Goal: Task Accomplishment & Management: Use online tool/utility

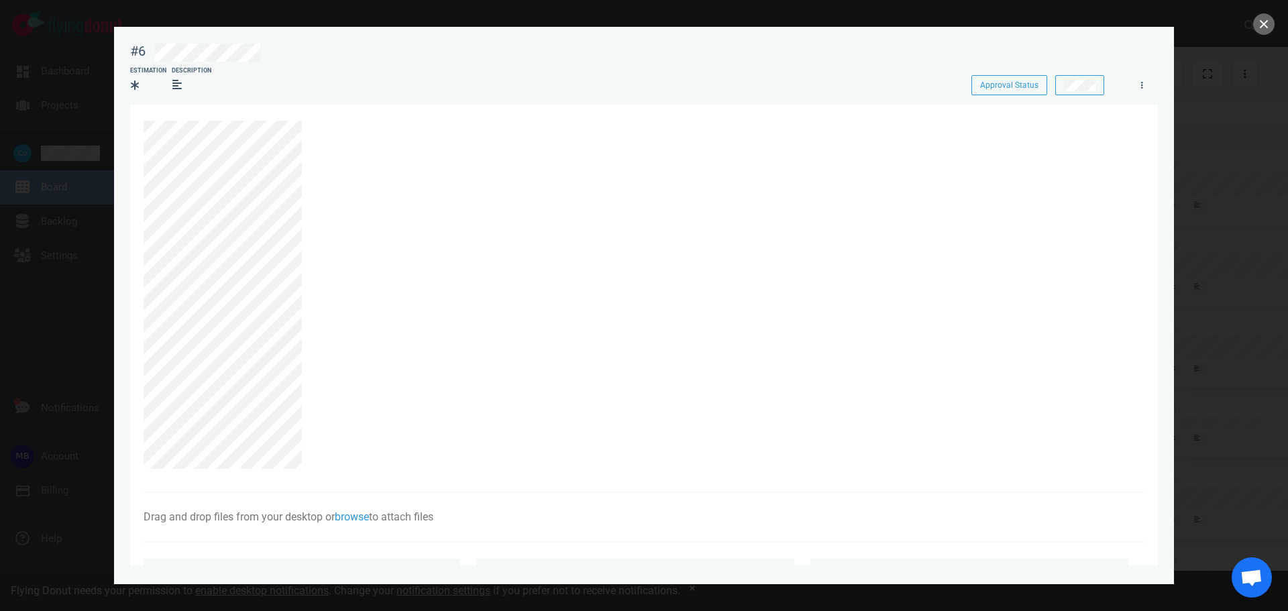
scroll to position [67, 0]
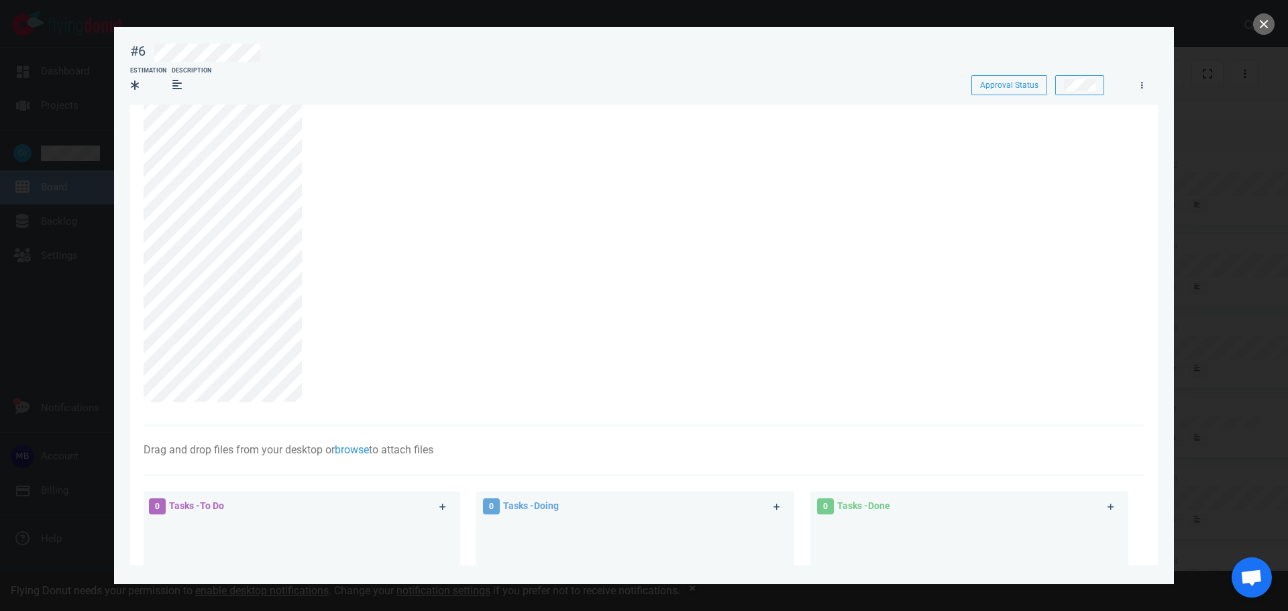
click at [109, 83] on div at bounding box center [644, 305] width 1288 height 611
click at [66, 74] on div at bounding box center [644, 305] width 1288 height 611
drag, startPoint x: 68, startPoint y: 78, endPoint x: 318, endPoint y: 77, distance: 250.2
click at [68, 78] on div at bounding box center [644, 305] width 1288 height 611
click at [1260, 25] on button "close" at bounding box center [1263, 23] width 21 height 21
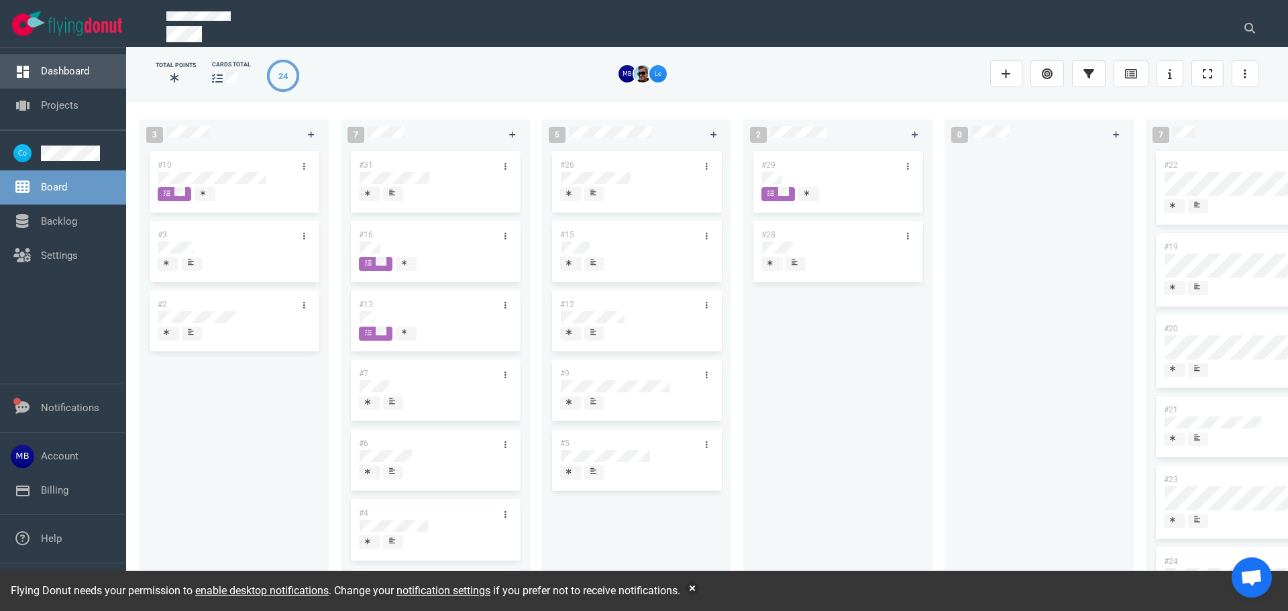
click at [44, 70] on link "Dashboard" at bounding box center [65, 71] width 48 height 12
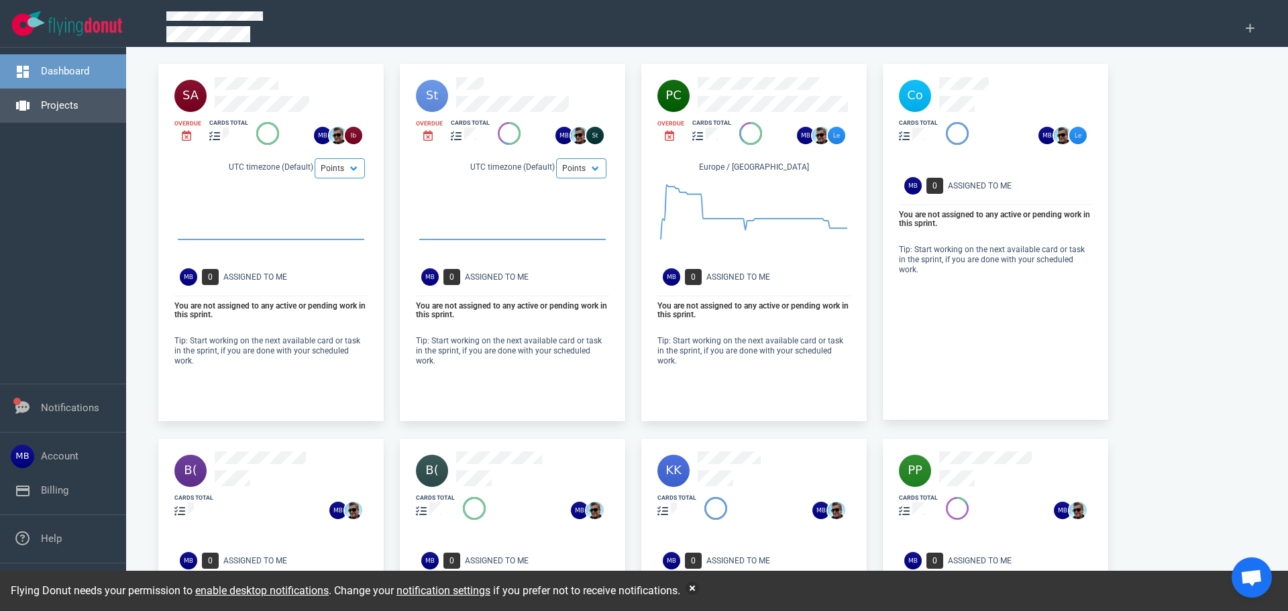
click at [70, 111] on link "Projects" at bounding box center [60, 105] width 38 height 12
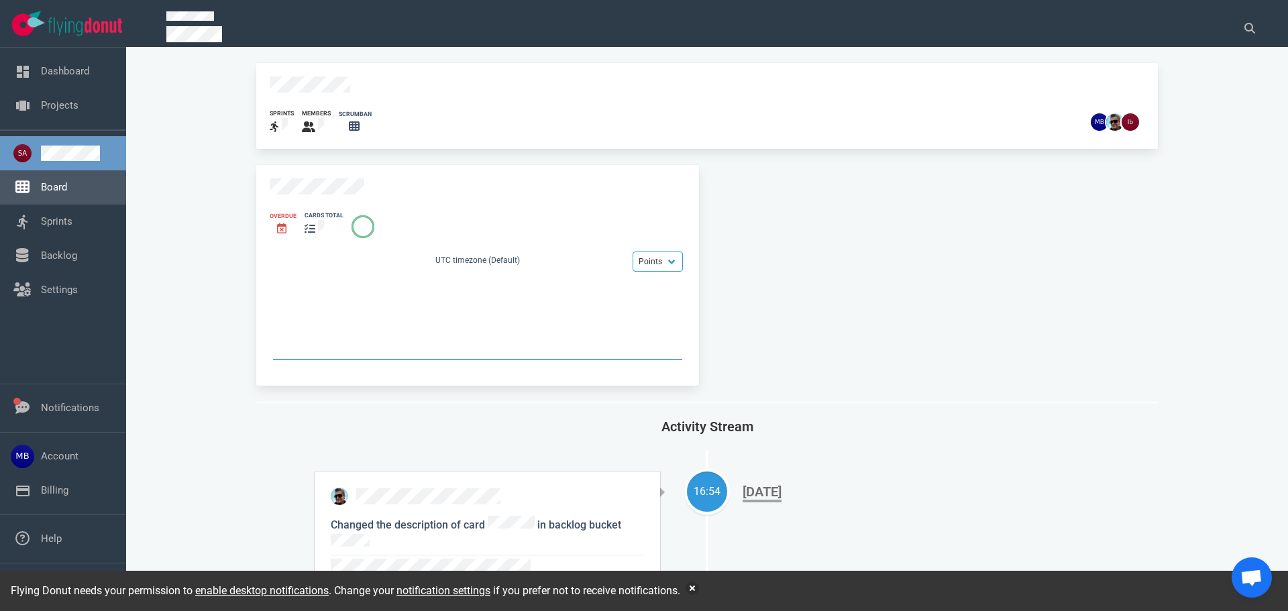
click at [52, 193] on link "Board" at bounding box center [54, 187] width 26 height 12
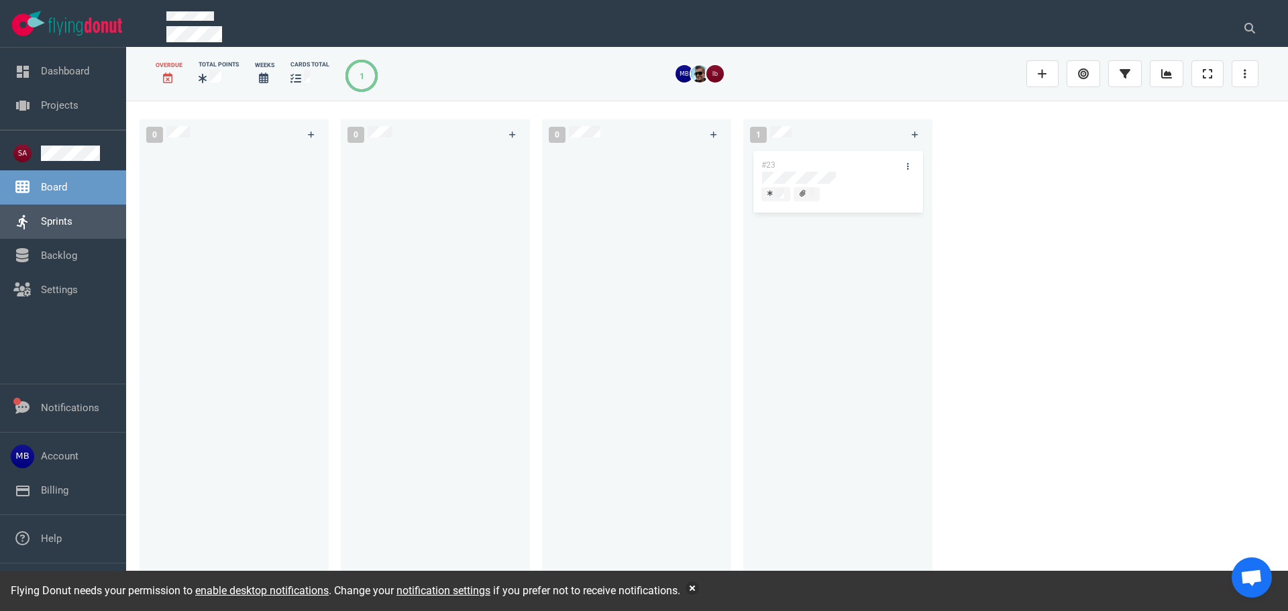
click at [60, 225] on link "Sprints" at bounding box center [57, 221] width 32 height 12
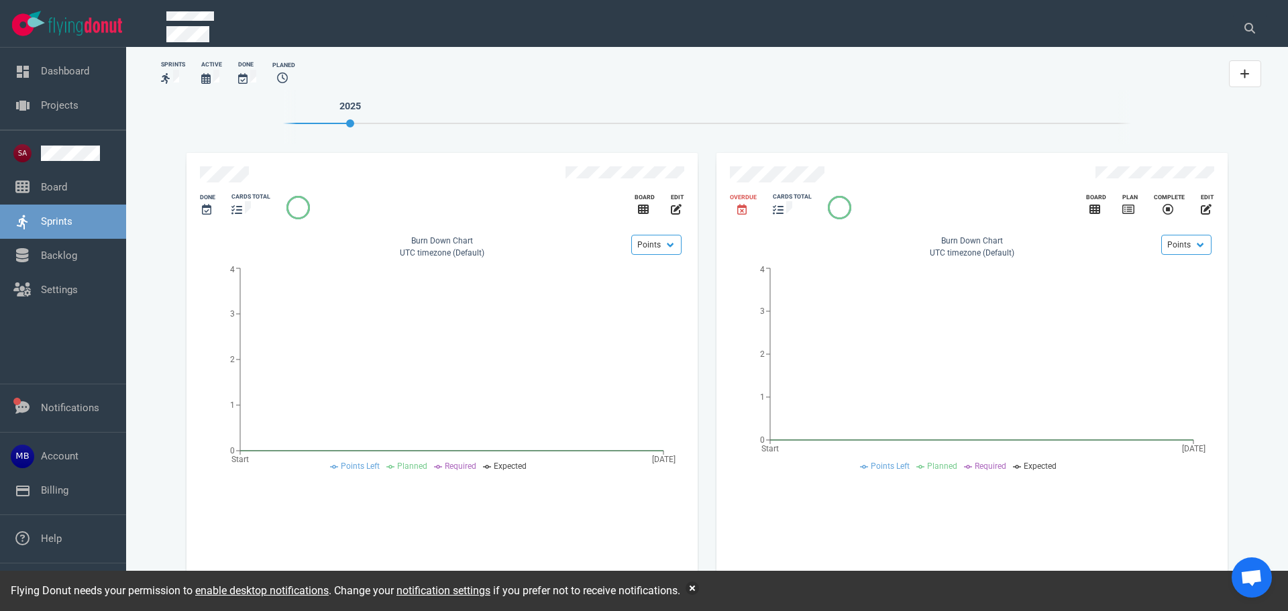
click at [250, 172] on div "slide 1 of 2" at bounding box center [379, 175] width 358 height 19
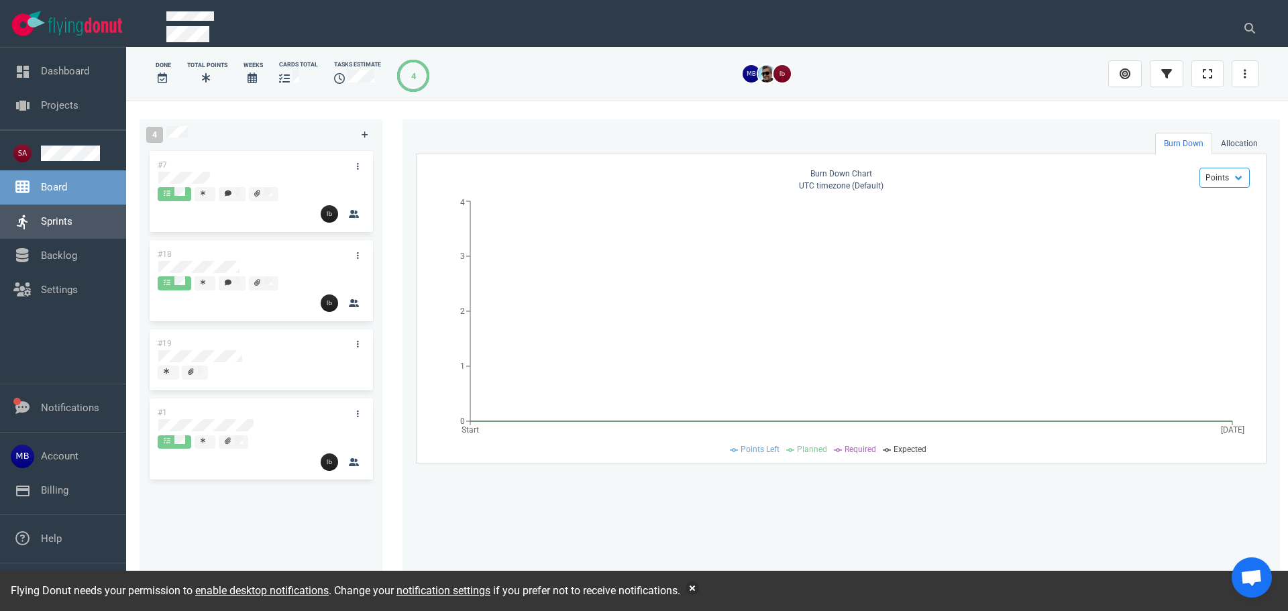
click at [72, 221] on link "Sprints" at bounding box center [57, 221] width 32 height 12
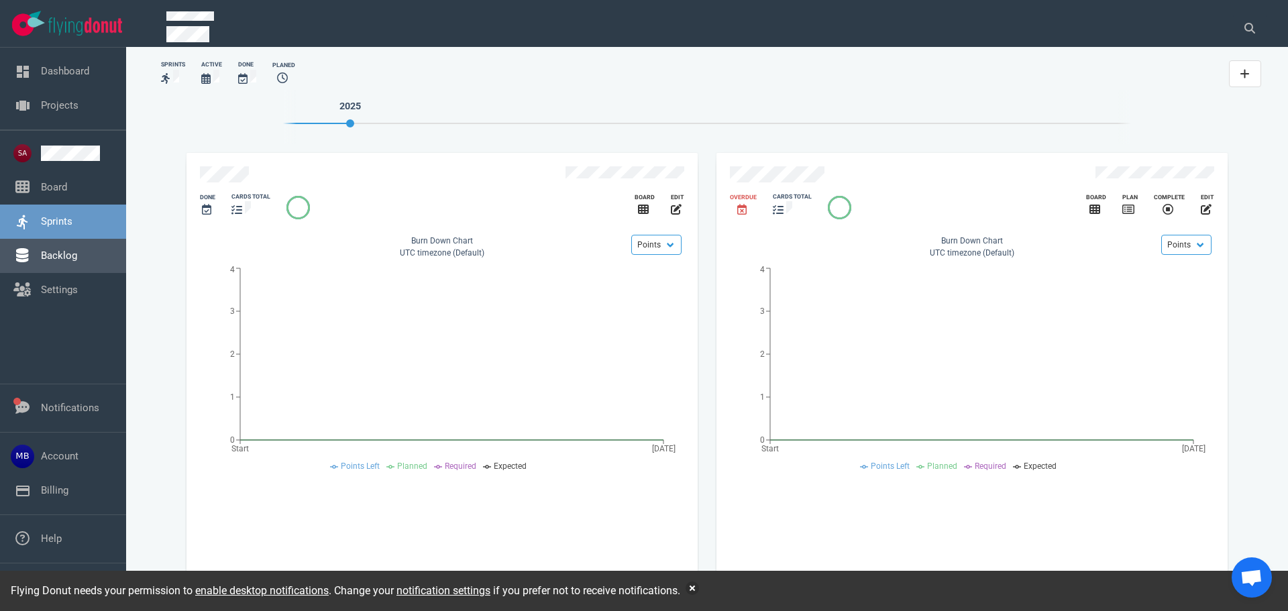
click at [77, 260] on link "Backlog" at bounding box center [59, 256] width 36 height 12
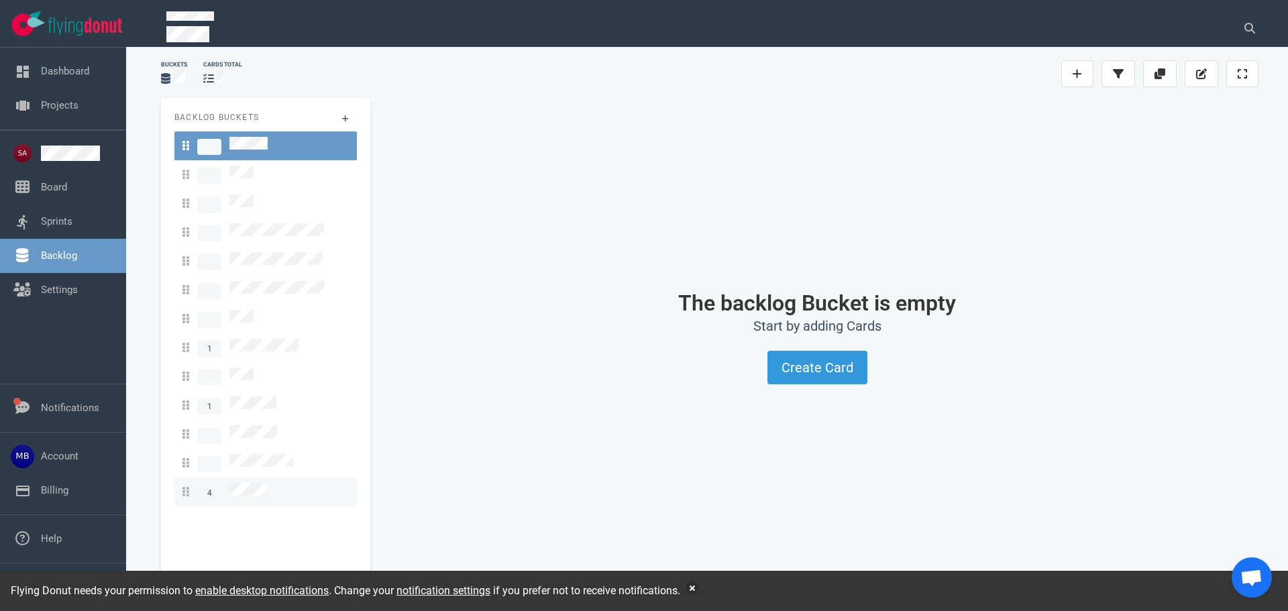
click at [258, 478] on link "4" at bounding box center [265, 492] width 182 height 29
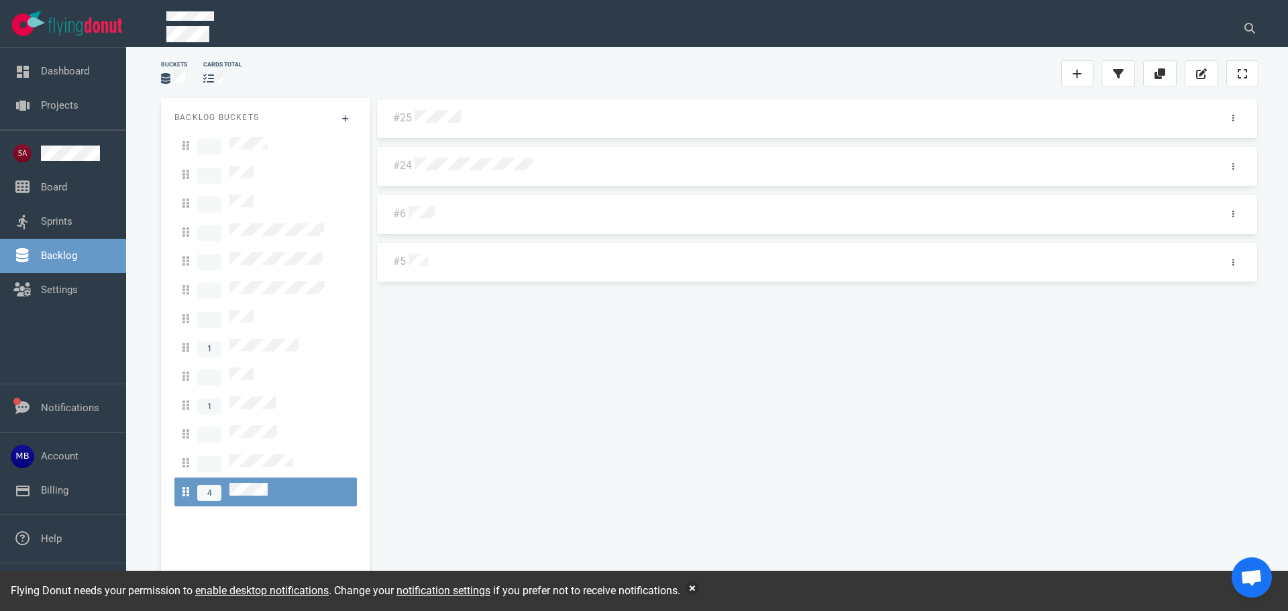
click at [486, 173] on div at bounding box center [811, 166] width 792 height 17
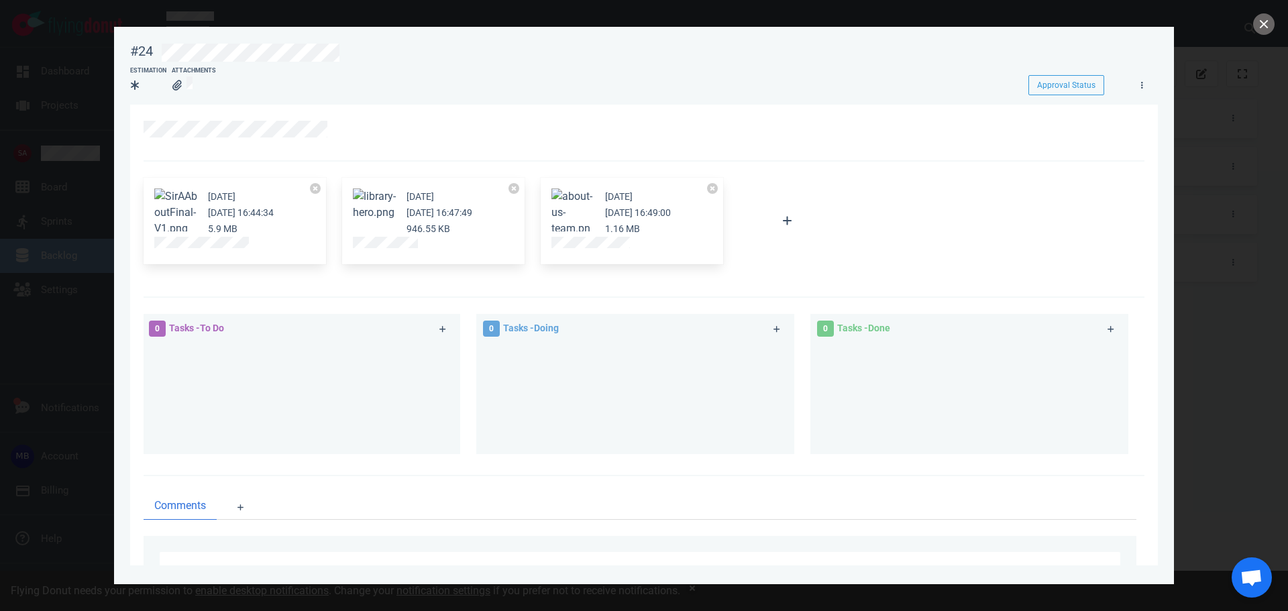
click at [180, 221] on button "Zoom image" at bounding box center [175, 213] width 43 height 48
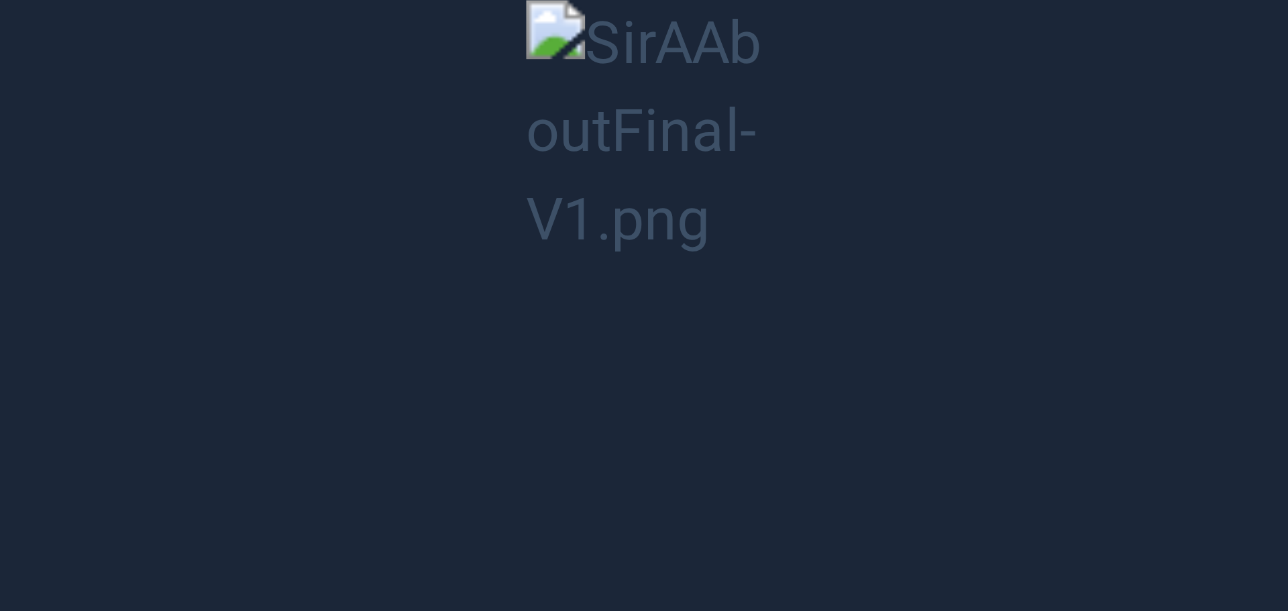
click at [412, 144] on button "Unzoom image" at bounding box center [644, 305] width 1288 height 611
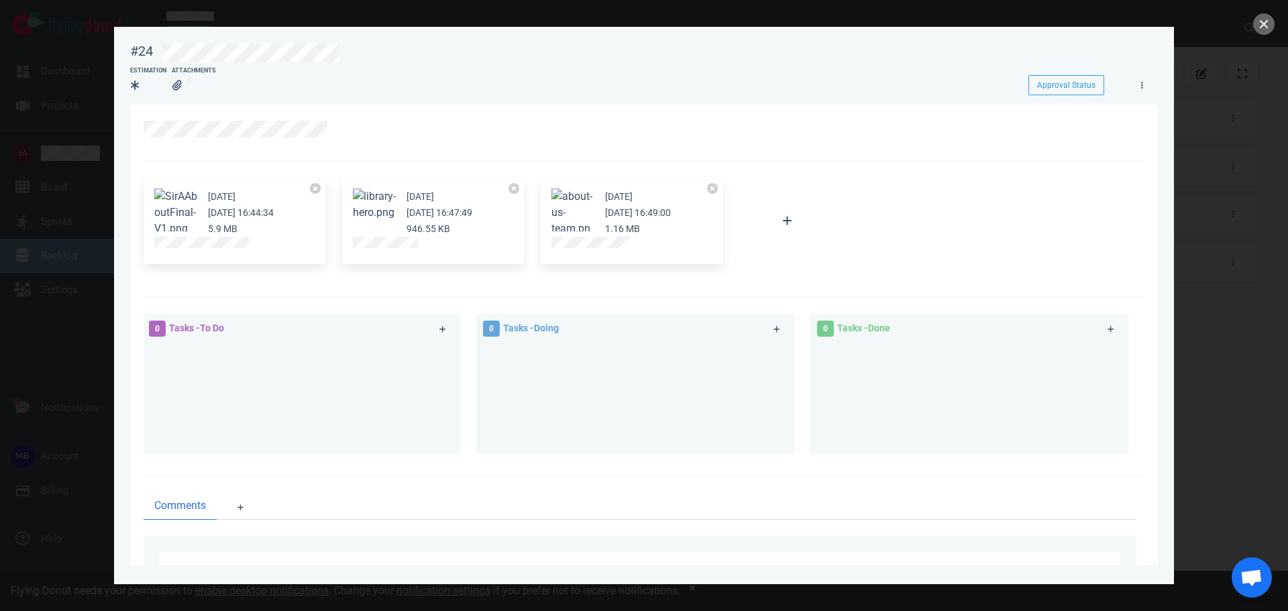
click at [93, 140] on div at bounding box center [644, 305] width 1288 height 611
click at [91, 141] on div at bounding box center [644, 305] width 1288 height 611
click at [1260, 26] on button "close" at bounding box center [1263, 23] width 21 height 21
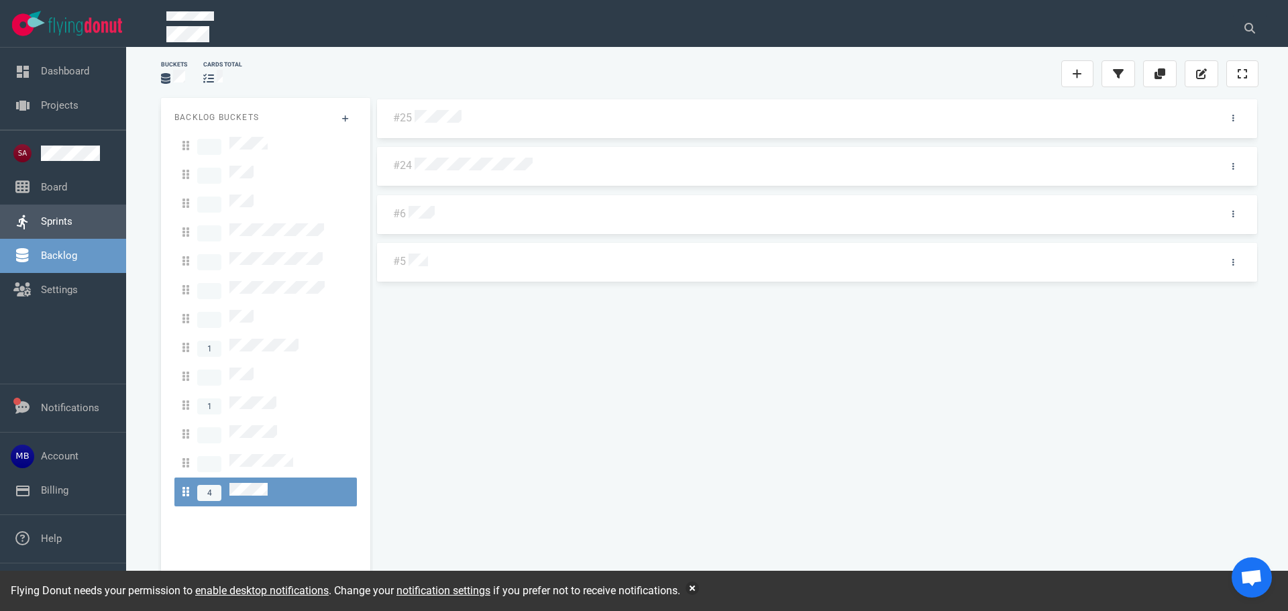
click at [72, 215] on link "Sprints" at bounding box center [57, 221] width 32 height 12
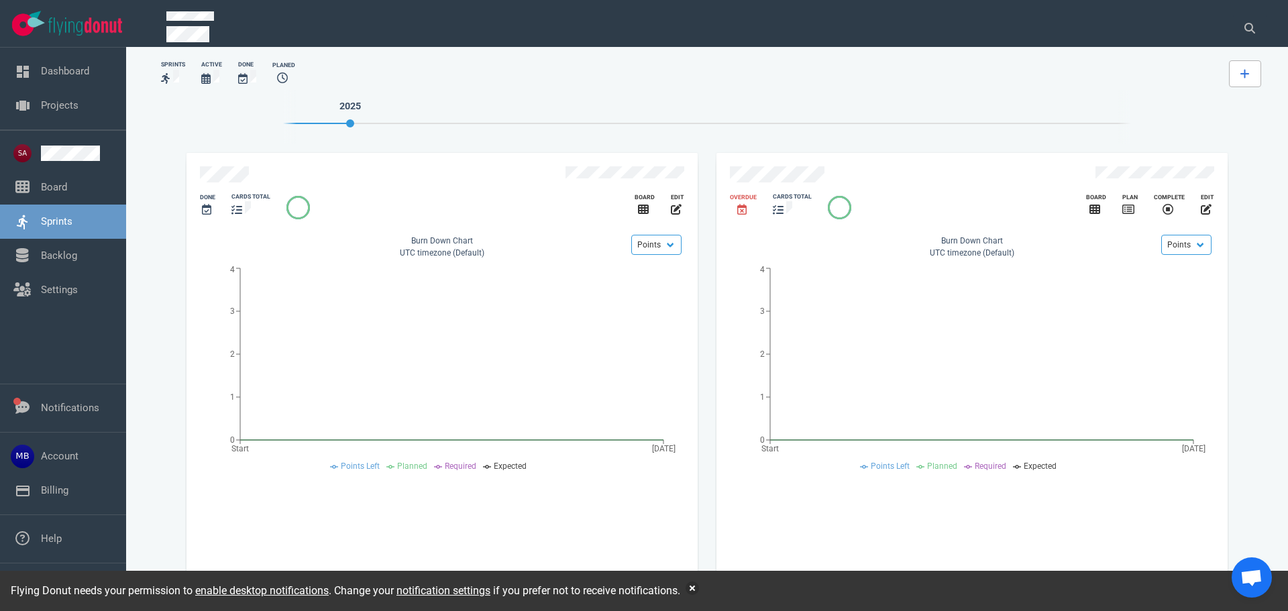
click at [1256, 66] on link at bounding box center [1245, 73] width 32 height 27
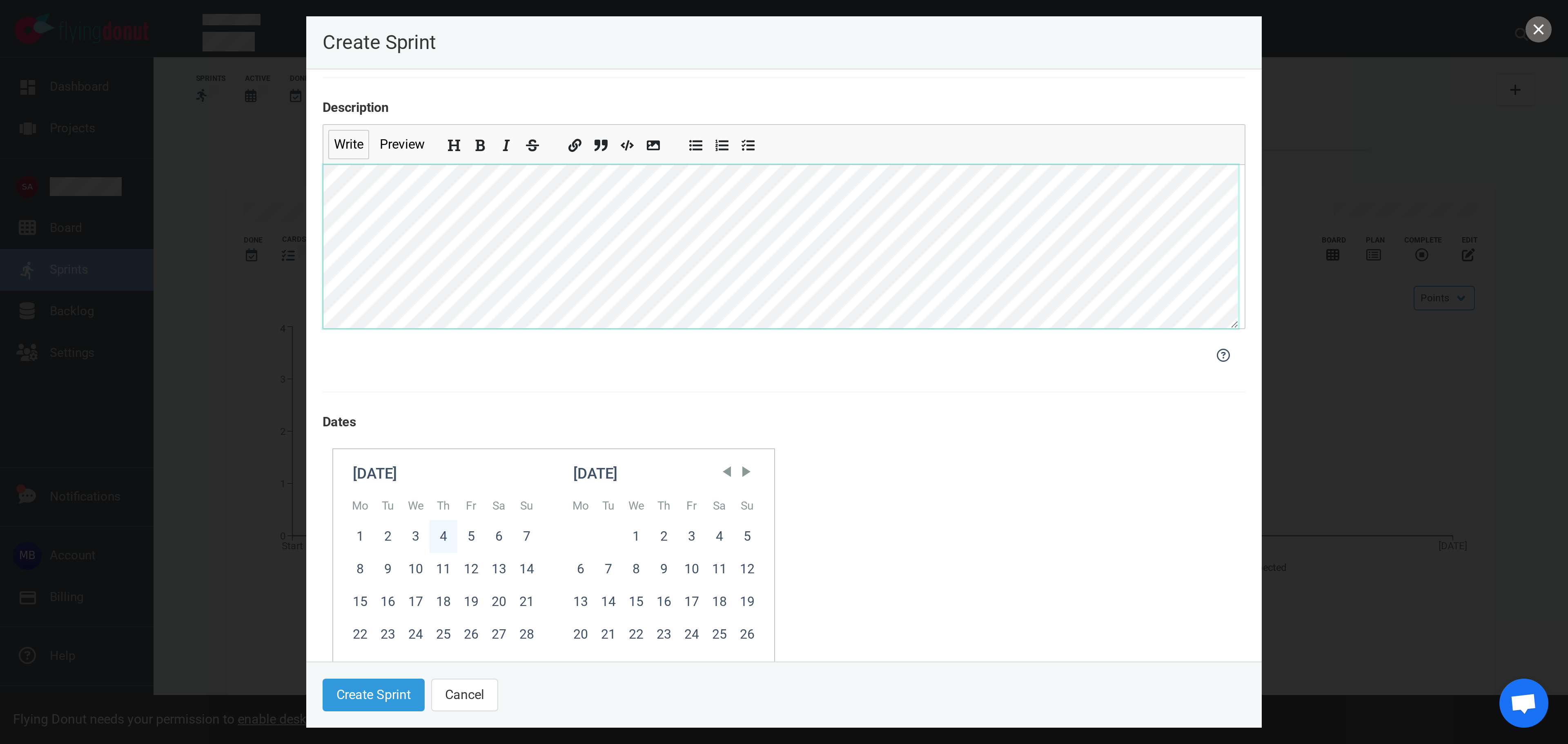
scroll to position [122, 0]
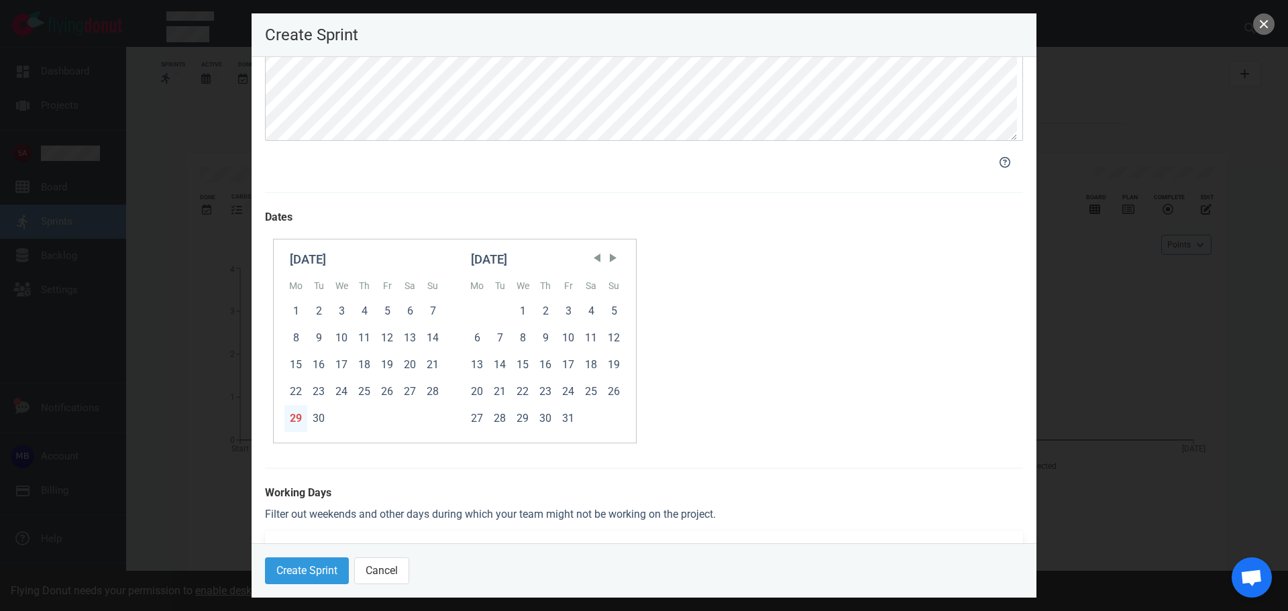
click at [292, 424] on div "29" at bounding box center [295, 418] width 23 height 27
click at [319, 568] on button "Create Sprint" at bounding box center [307, 570] width 84 height 27
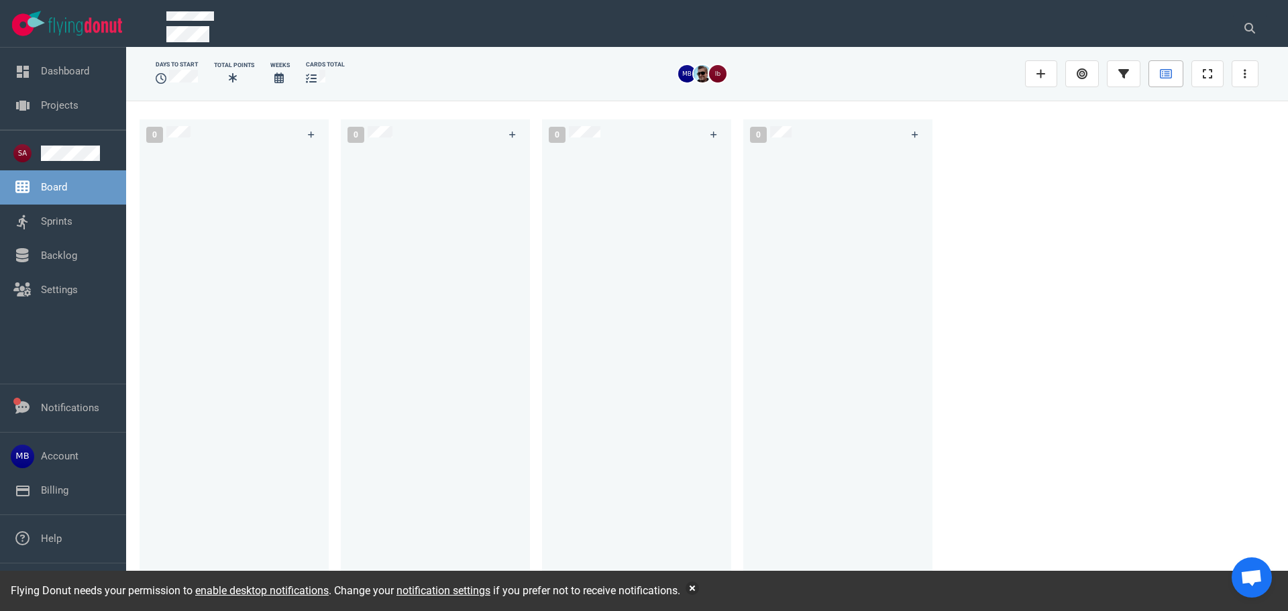
click at [1161, 71] on icon at bounding box center [1166, 73] width 12 height 9
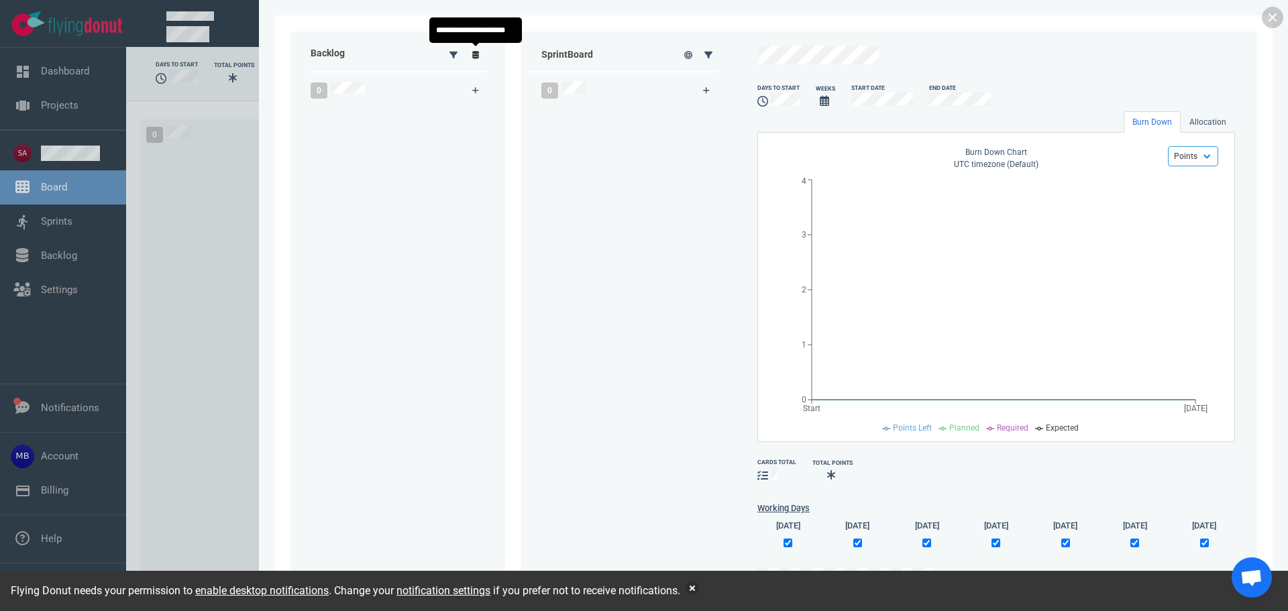
click at [470, 56] on link at bounding box center [475, 54] width 21 height 17
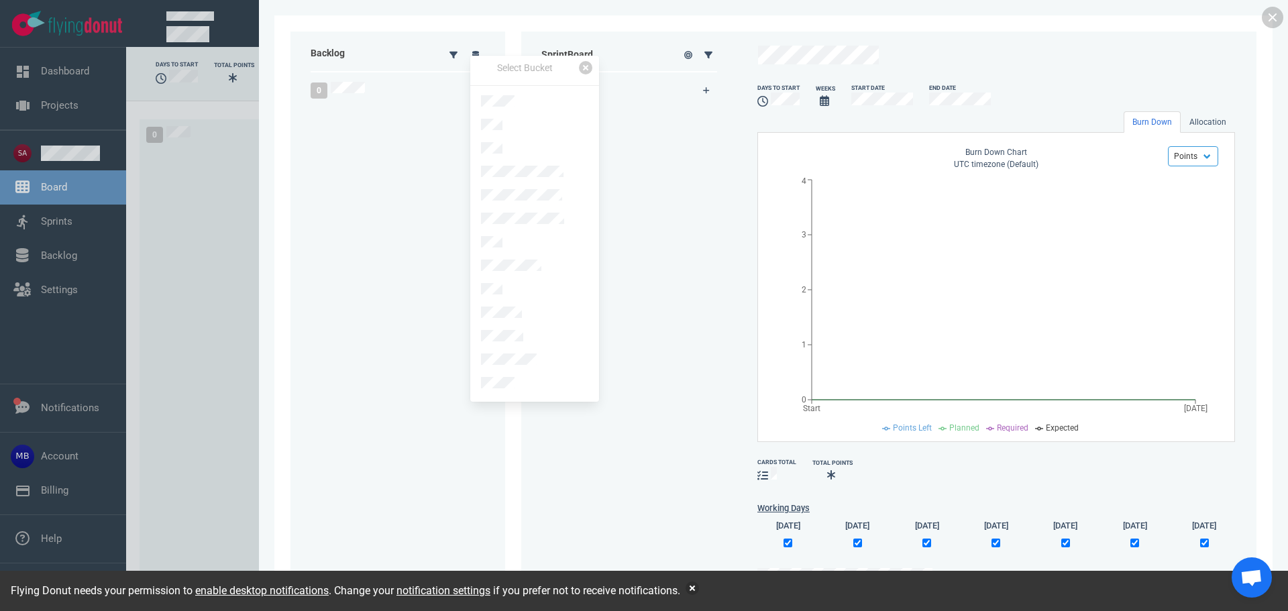
drag, startPoint x: 515, startPoint y: 364, endPoint x: 494, endPoint y: 311, distance: 56.9
click at [515, 373] on link at bounding box center [534, 384] width 129 height 23
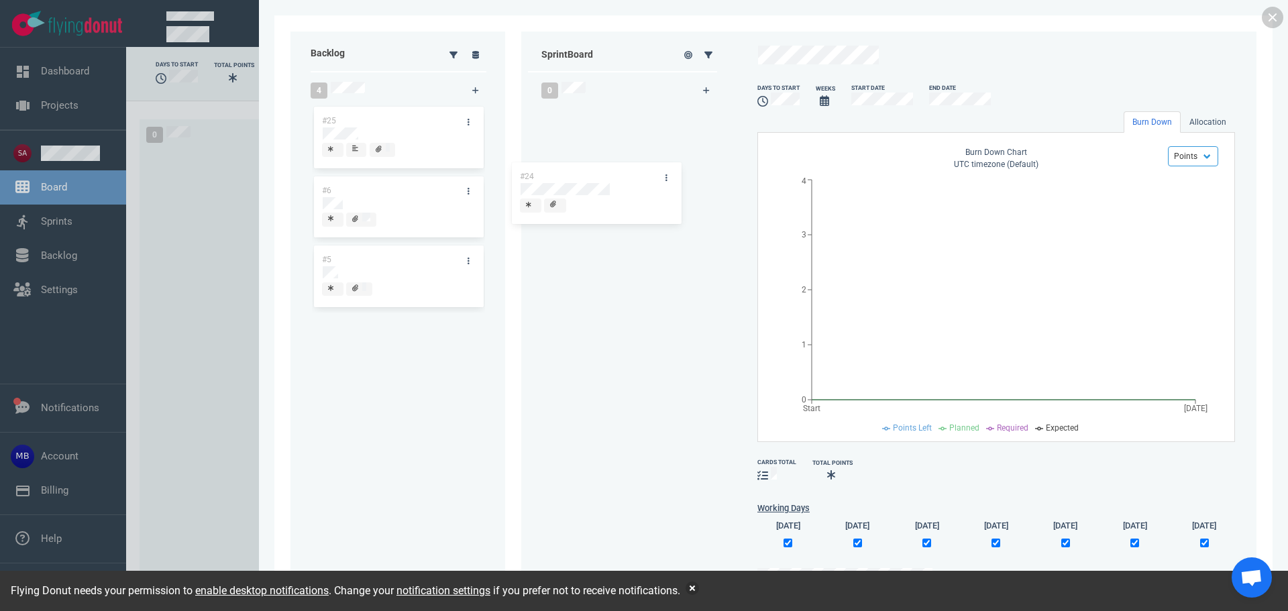
drag, startPoint x: 409, startPoint y: 186, endPoint x: 606, endPoint y: 172, distance: 198.4
click at [606, 172] on div "Backlog 4 #25 #24 #6 #5 #24 Sprint Board 0 days to start Weeks Start Date End D…" at bounding box center [773, 306] width 966 height 548
click at [1273, 15] on link at bounding box center [1272, 17] width 21 height 21
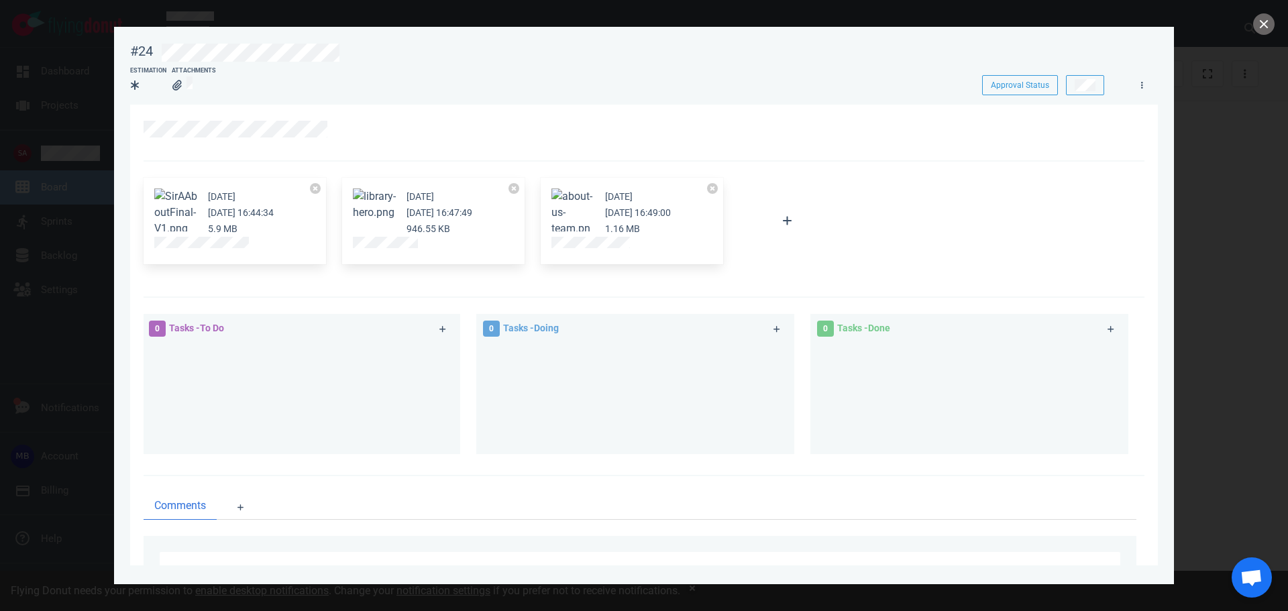
click at [176, 219] on button "Zoom image" at bounding box center [175, 213] width 43 height 48
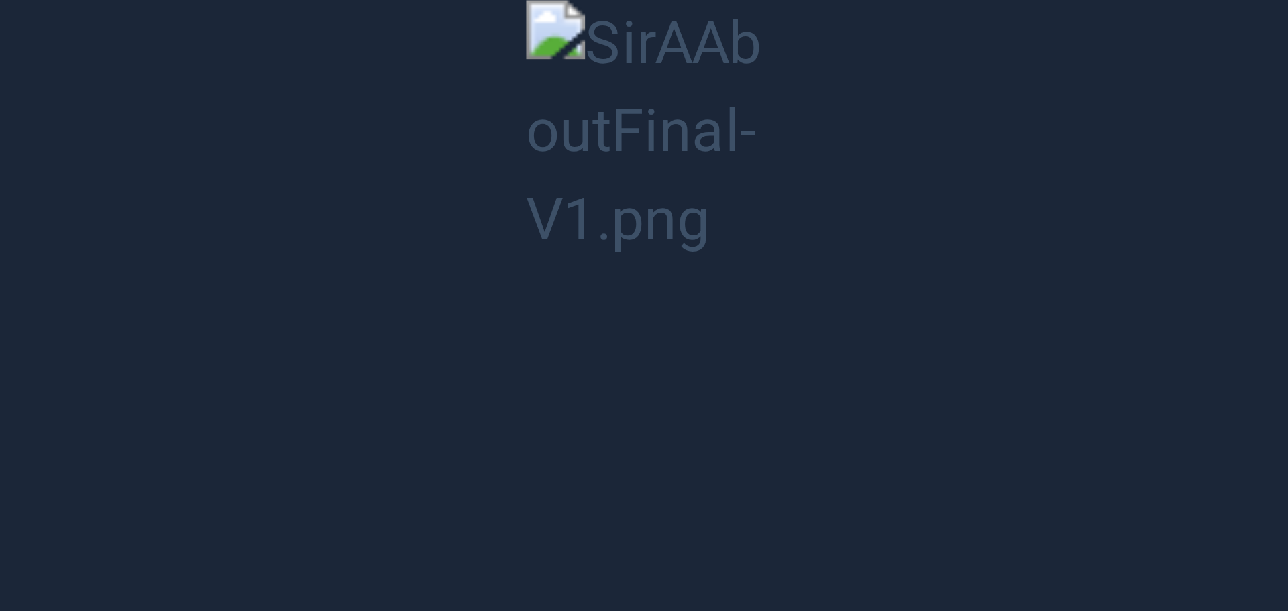
click at [630, 211] on button "Unzoom image" at bounding box center [644, 305] width 1288 height 611
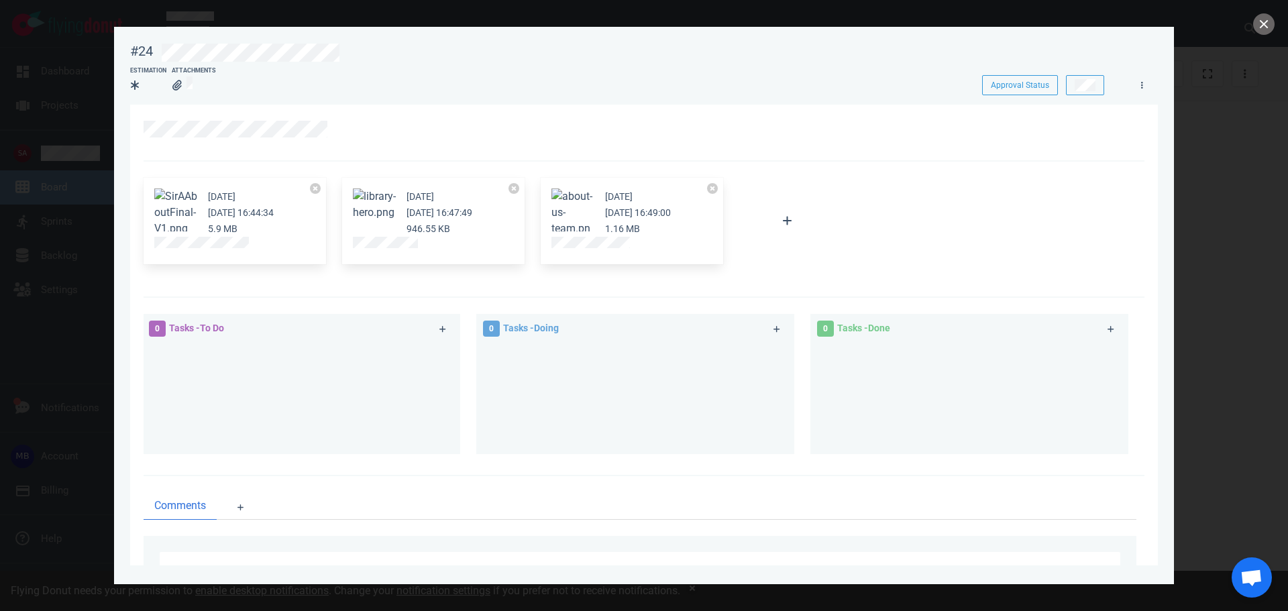
click at [186, 252] on div at bounding box center [234, 245] width 161 height 16
